Goal: Find specific page/section: Find specific page/section

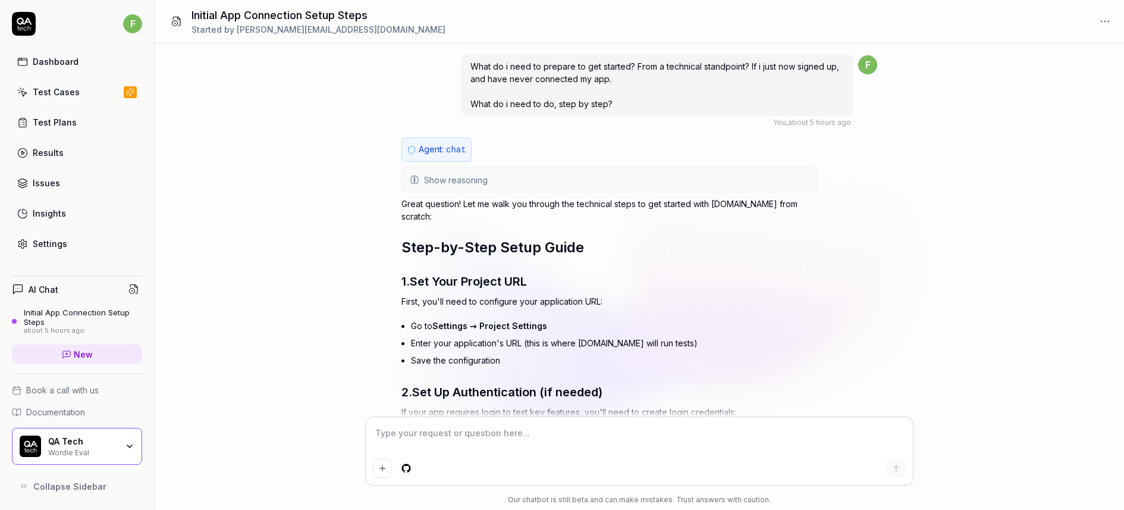
scroll to position [1969, 0]
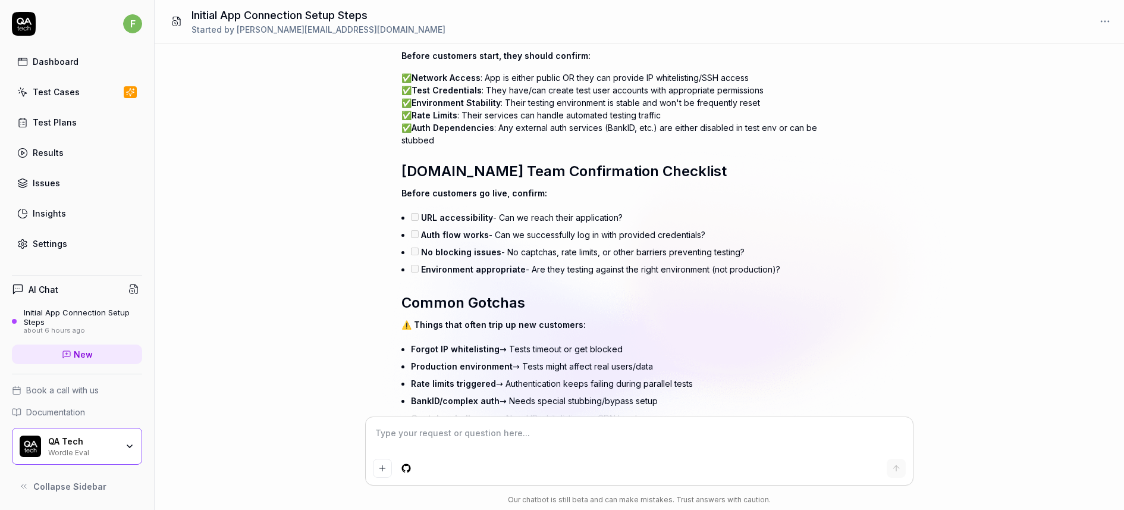
type textarea "*"
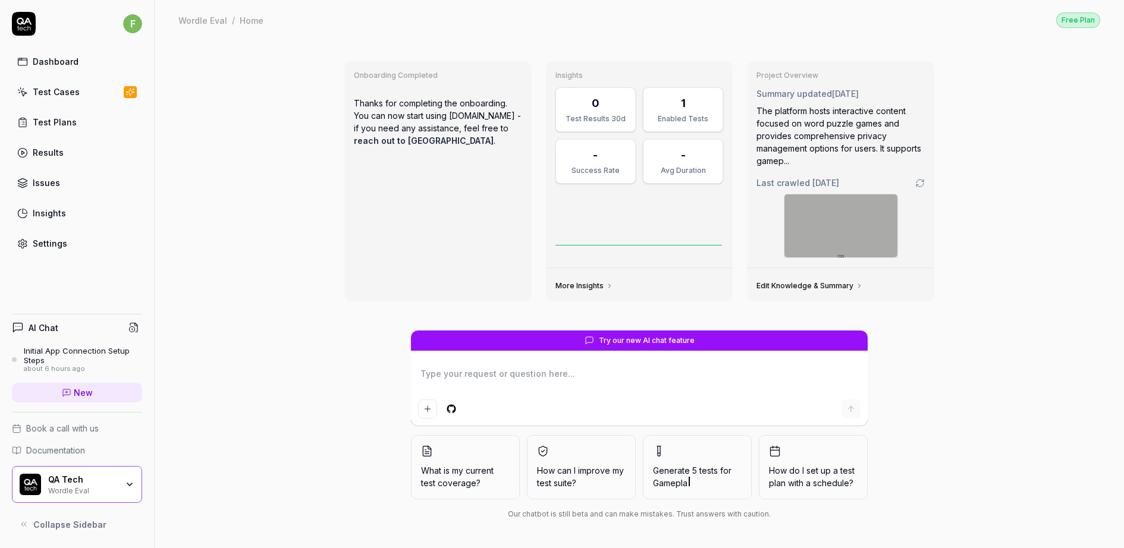
click at [100, 67] on link "Dashboard" at bounding box center [77, 61] width 130 height 23
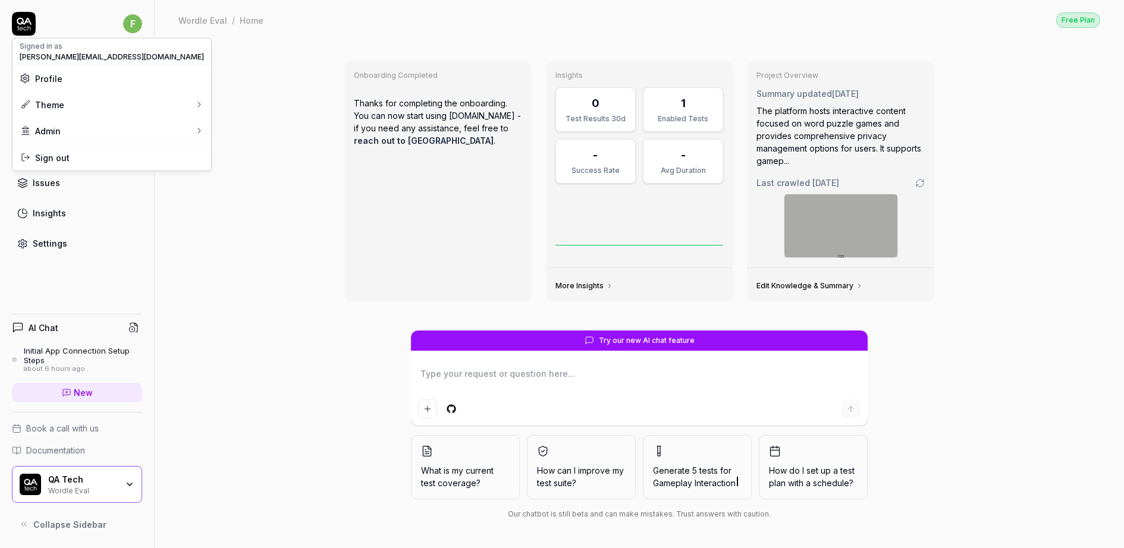
click at [136, 27] on html "f Dashboard Test Cases Test Plans Results Issues Insights Settings AI Chat Init…" at bounding box center [562, 274] width 1124 height 548
click at [65, 128] on div "Admin" at bounding box center [111, 131] width 199 height 26
click at [194, 189] on link "Organizations" at bounding box center [207, 178] width 104 height 26
type textarea "*"
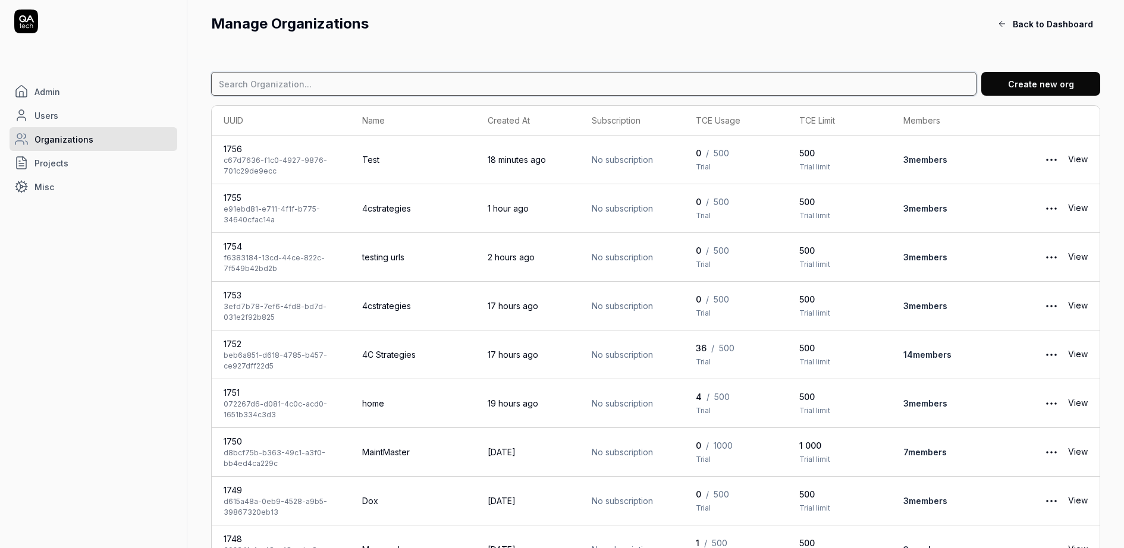
click at [392, 92] on input at bounding box center [593, 84] width 765 height 24
type input "sita"
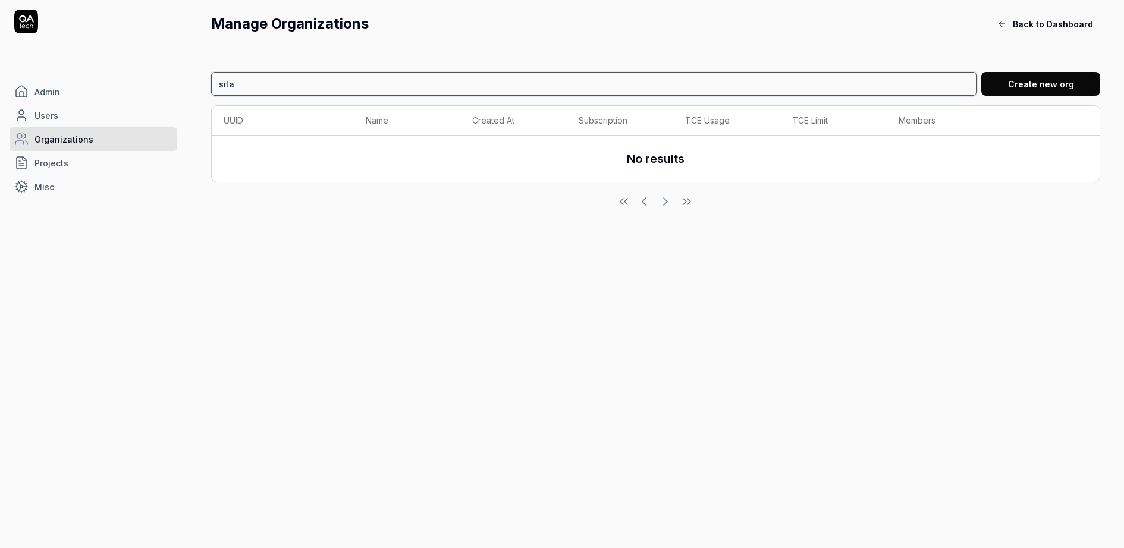
click at [391, 87] on input "sita" at bounding box center [593, 84] width 765 height 24
